Goal: Communication & Community: Answer question/provide support

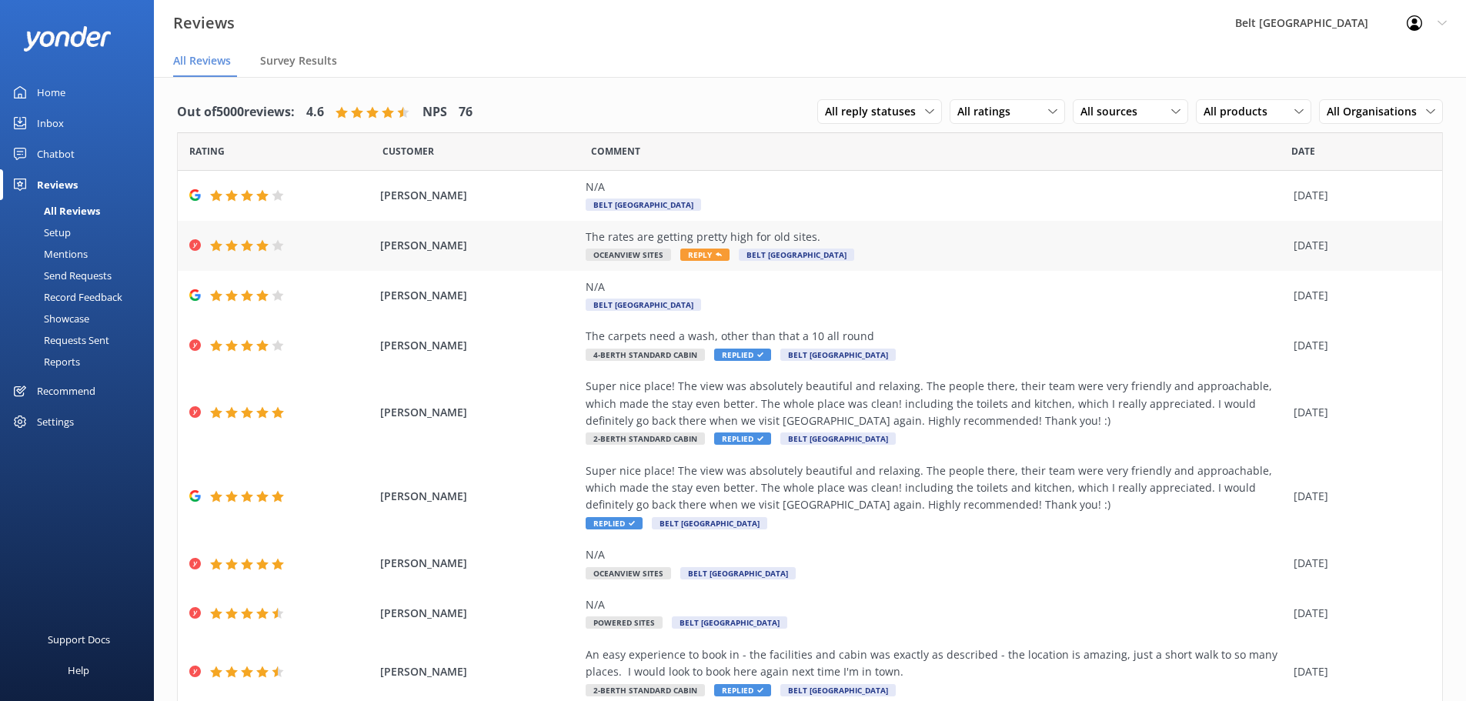
click at [708, 234] on div "The rates are getting pretty high for old sites." at bounding box center [936, 237] width 700 height 17
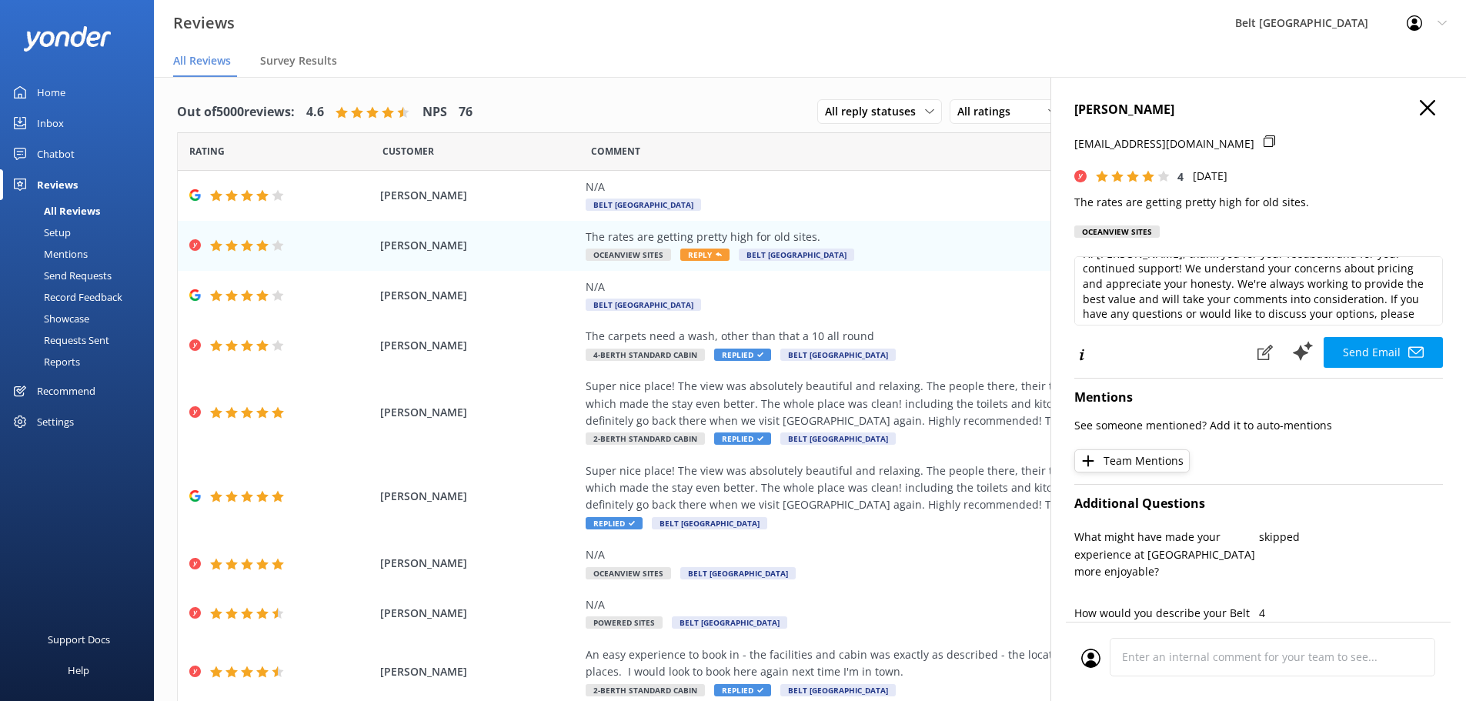
scroll to position [38, 0]
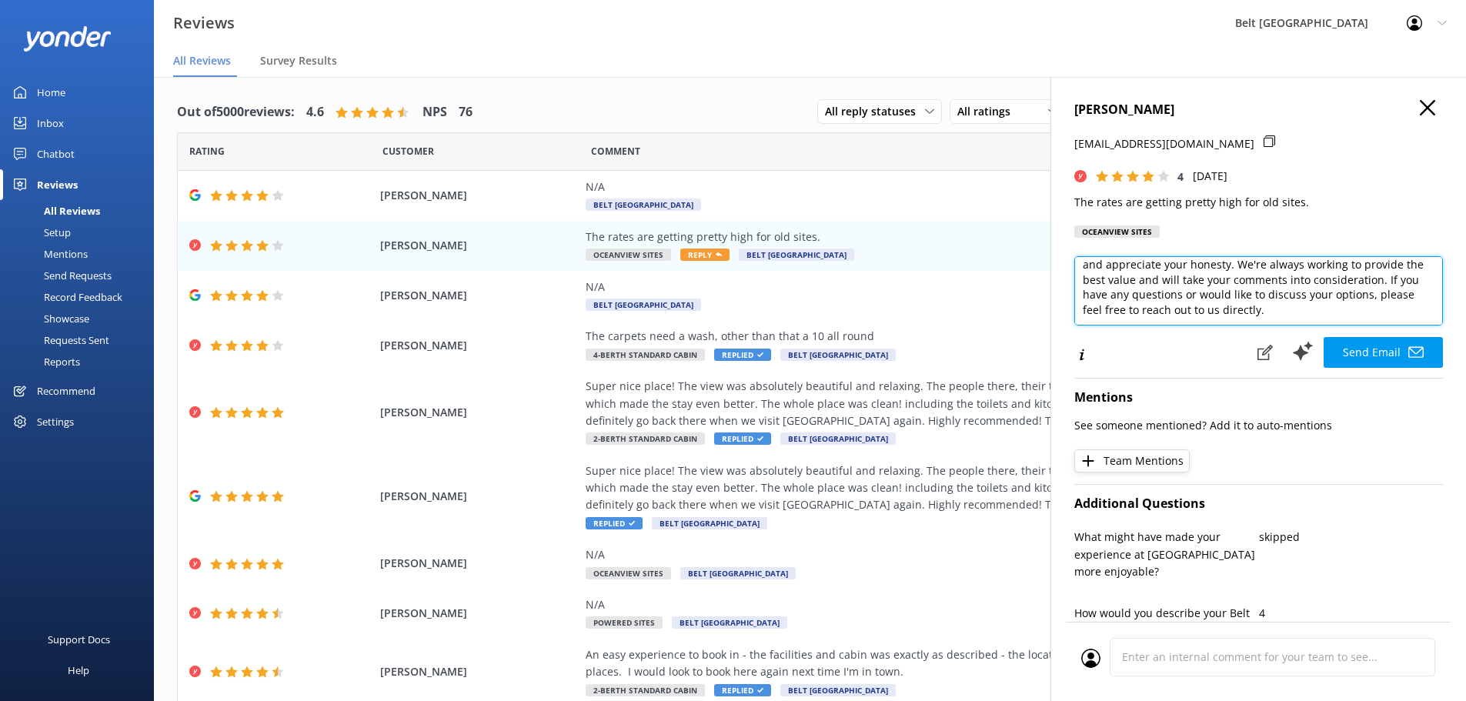
drag, startPoint x: 1353, startPoint y: 310, endPoint x: 1381, endPoint y: 280, distance: 41.4
click at [1381, 280] on textarea "Hi [PERSON_NAME], thank you for your feedback and for your continued support! W…" at bounding box center [1258, 290] width 369 height 69
type textarea "Hi [PERSON_NAME], thank you for your feedback and for your continued support! W…"
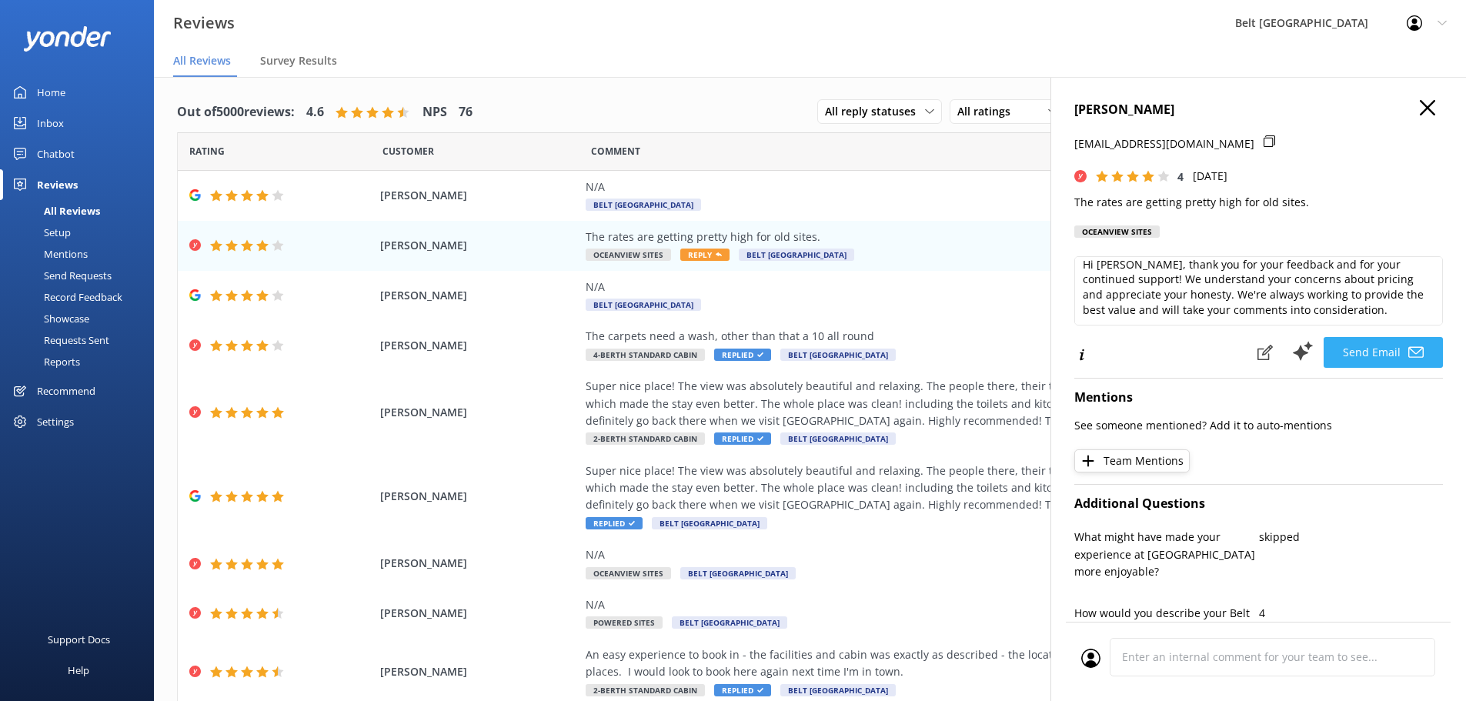
click at [1377, 344] on button "Send Email" at bounding box center [1383, 352] width 119 height 31
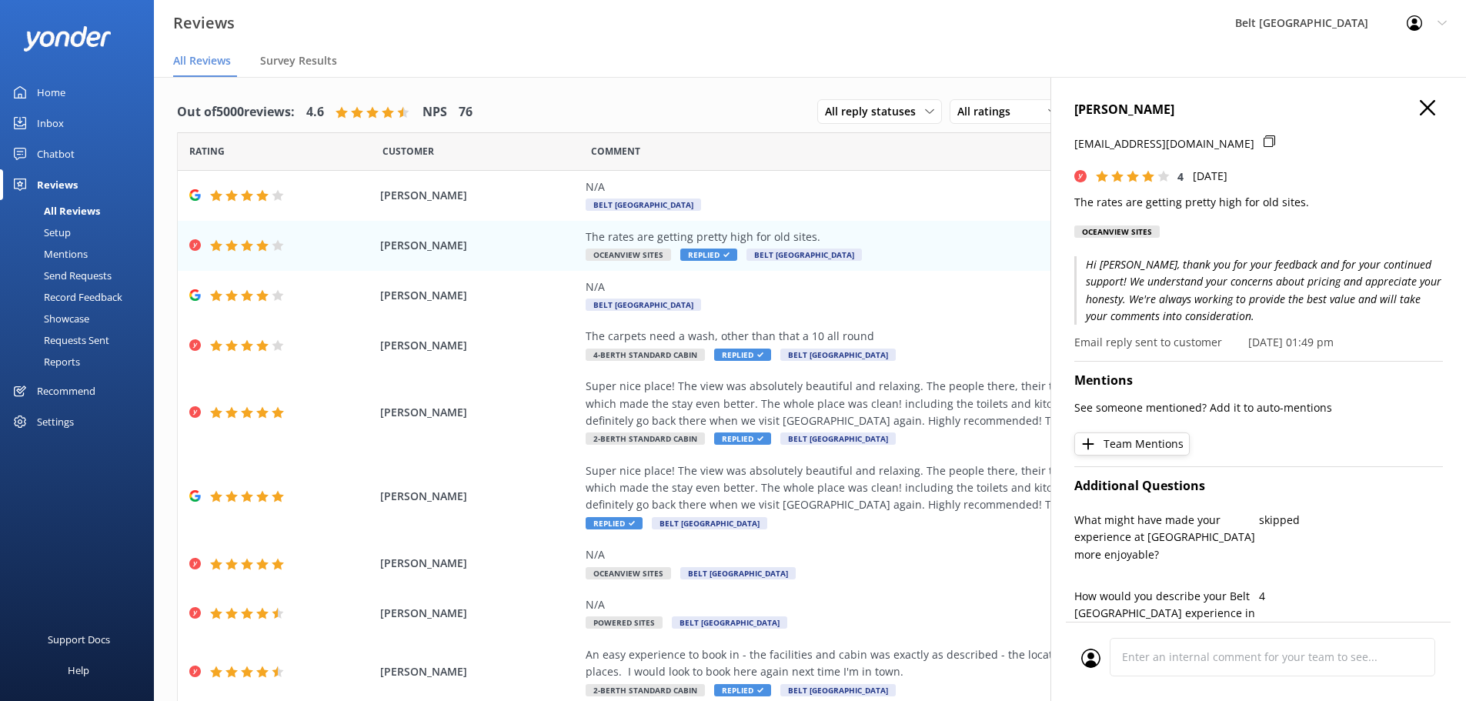
click at [1408, 110] on h4 "[PERSON_NAME]" at bounding box center [1258, 110] width 369 height 20
click at [1421, 105] on icon "button" at bounding box center [1427, 107] width 15 height 15
